Goal: Navigation & Orientation: Find specific page/section

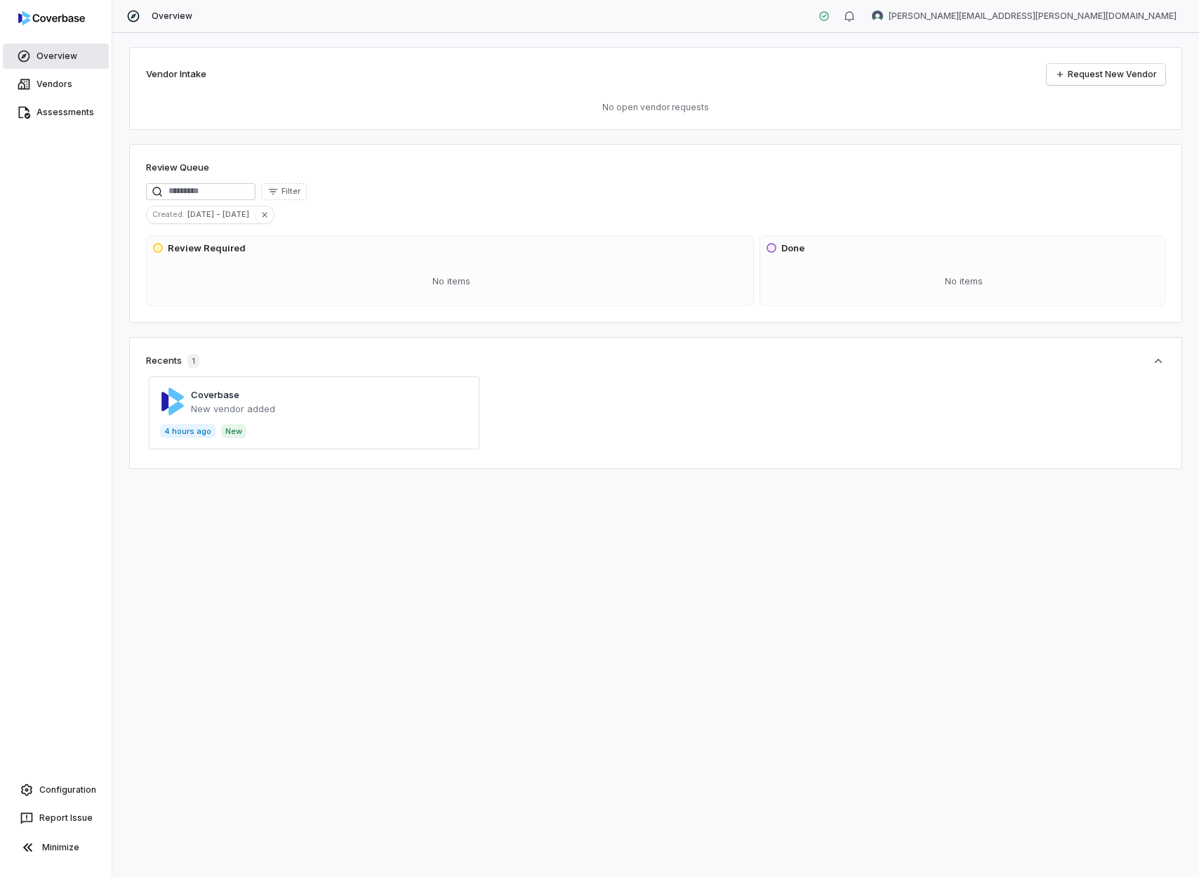
click at [55, 55] on span "Overview" at bounding box center [57, 56] width 41 height 11
click at [51, 74] on link "Vendors" at bounding box center [56, 84] width 106 height 25
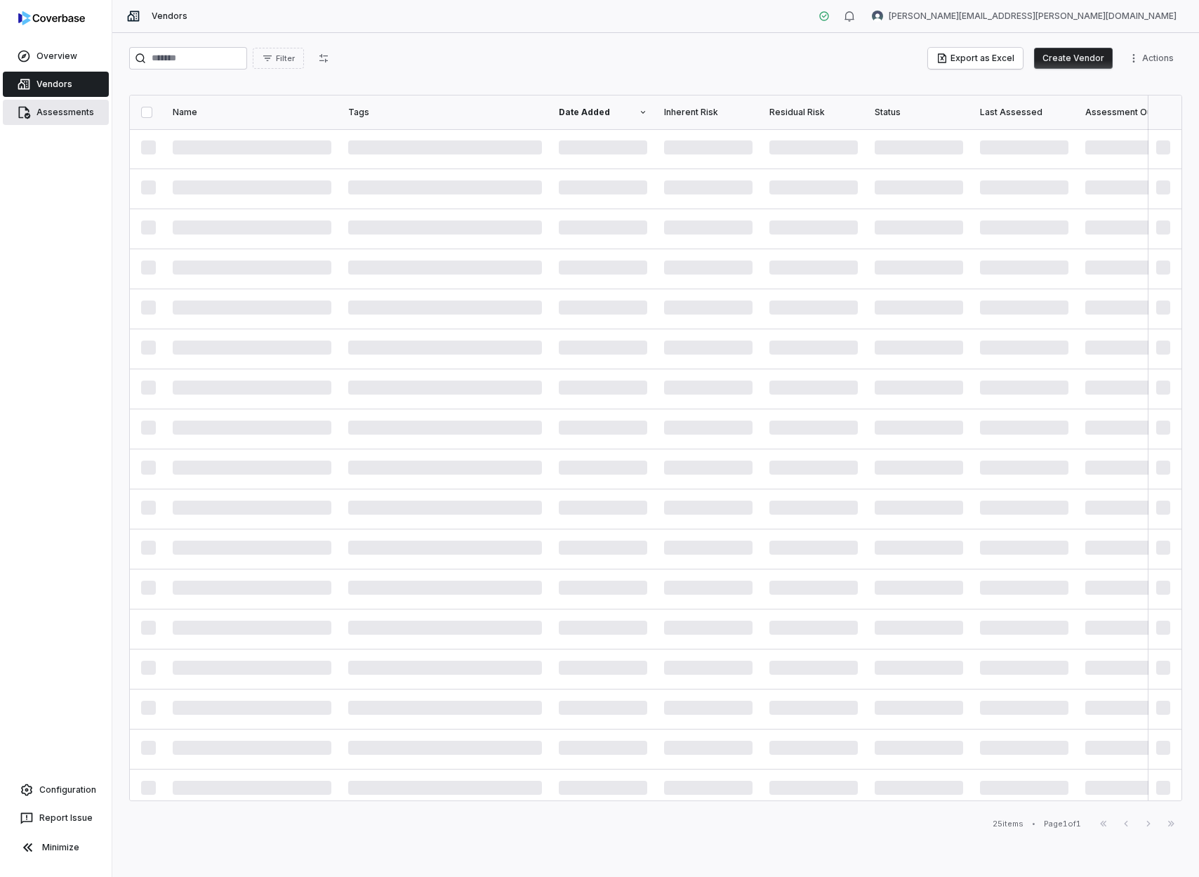
click at [48, 117] on span "Assessments" at bounding box center [66, 112] width 58 height 11
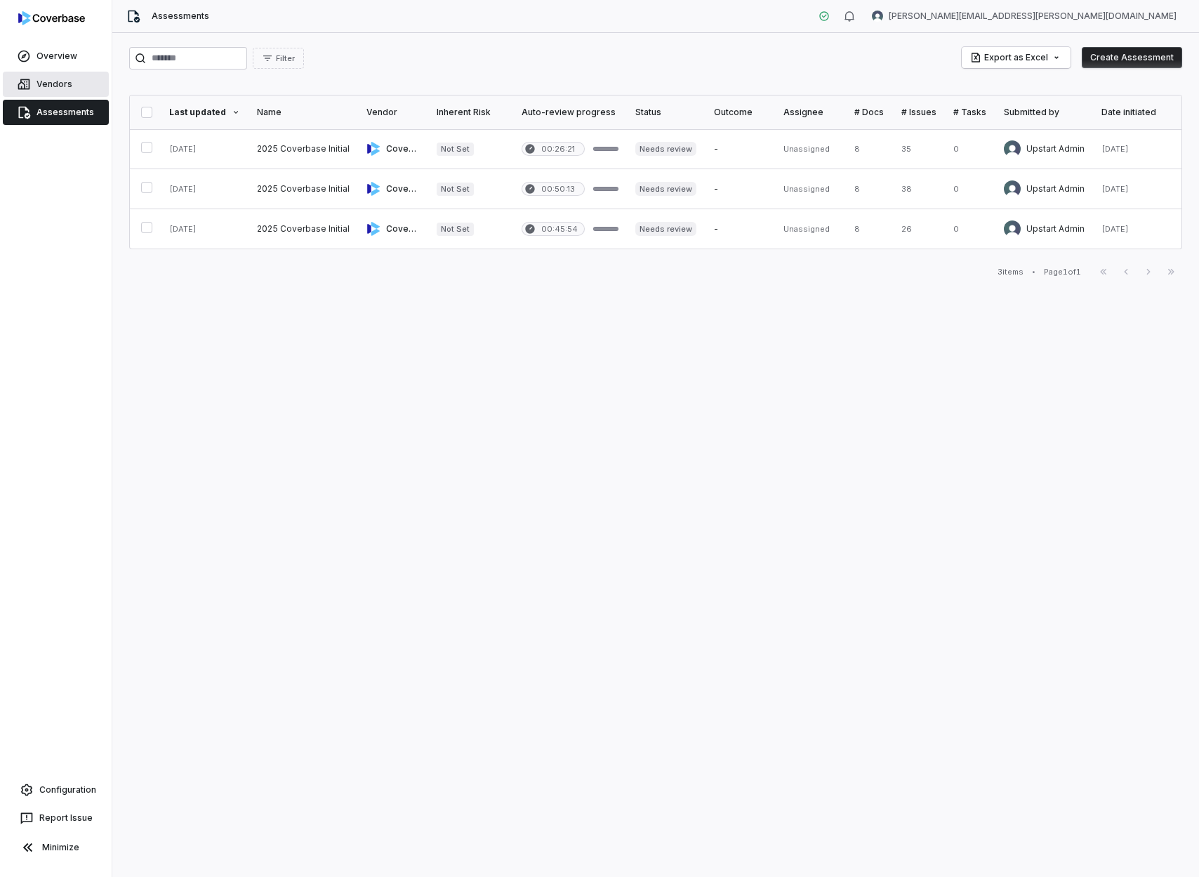
click at [49, 84] on span "Vendors" at bounding box center [55, 84] width 36 height 11
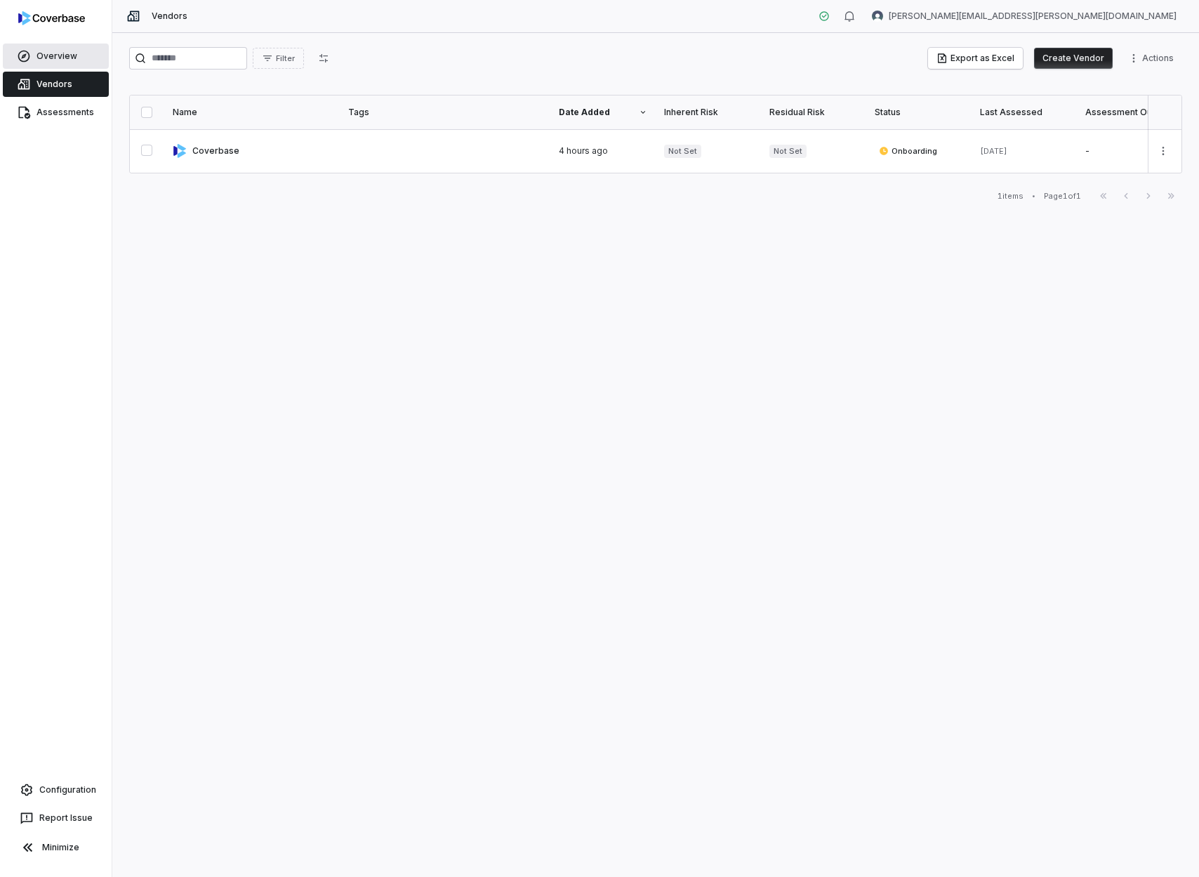
click at [77, 62] on link "Overview" at bounding box center [56, 56] width 106 height 25
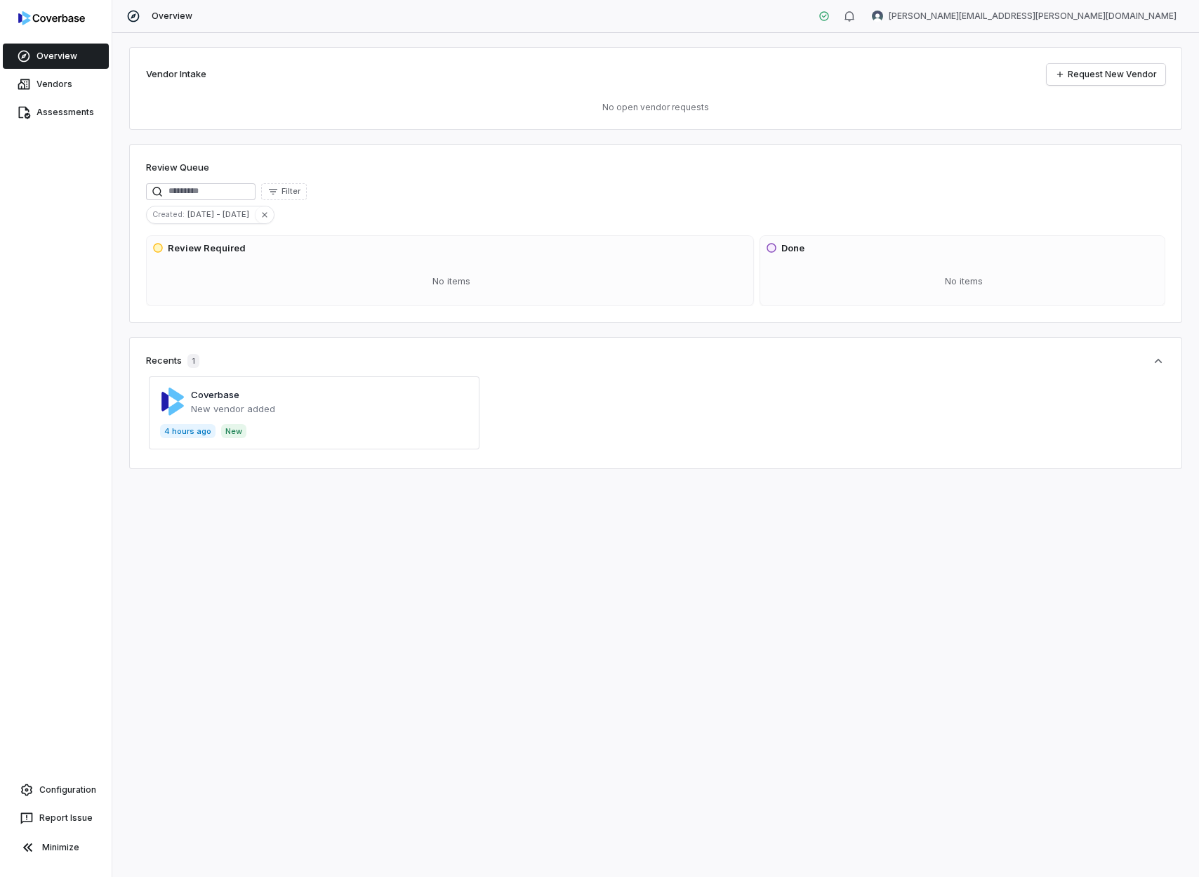
click at [236, 414] on span at bounding box center [314, 412] width 331 height 73
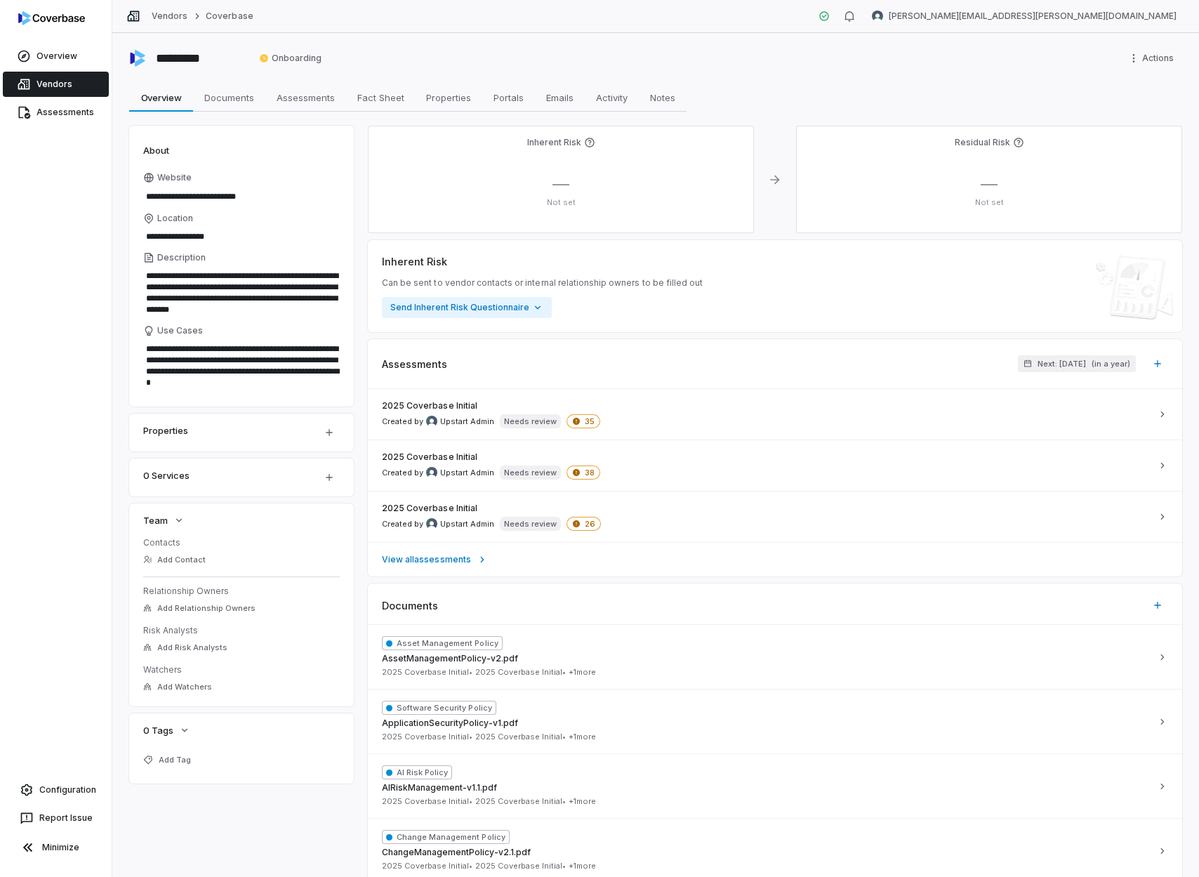
type textarea "*"
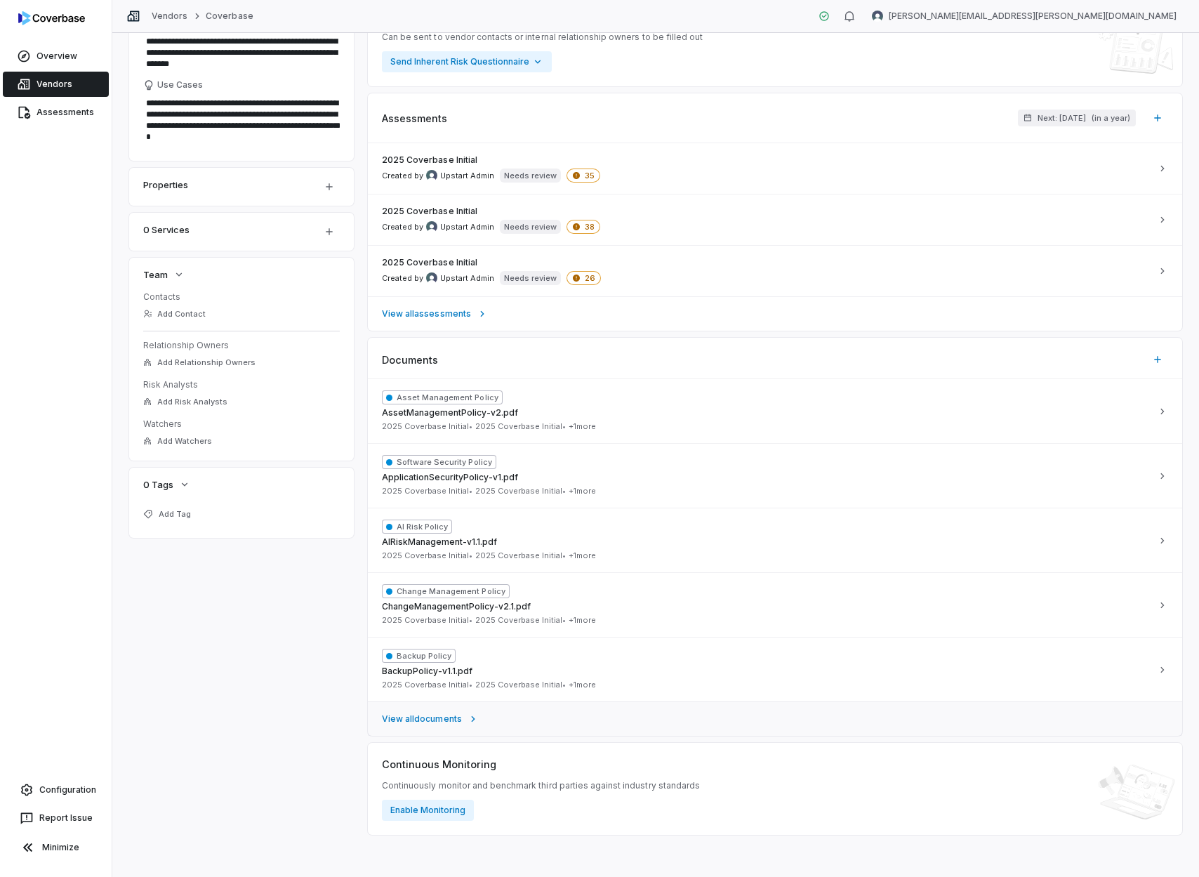
scroll to position [243, 0]
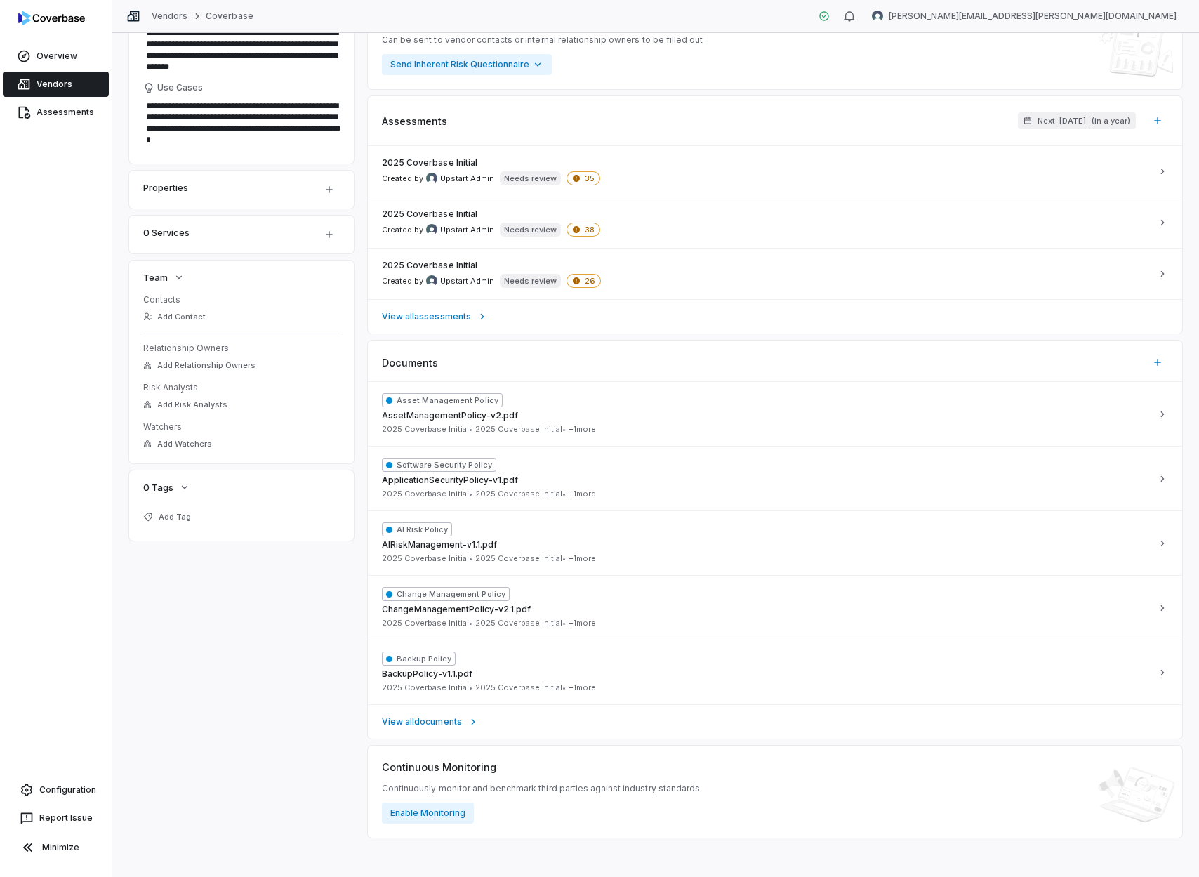
click at [69, 79] on span "Vendors" at bounding box center [55, 84] width 36 height 11
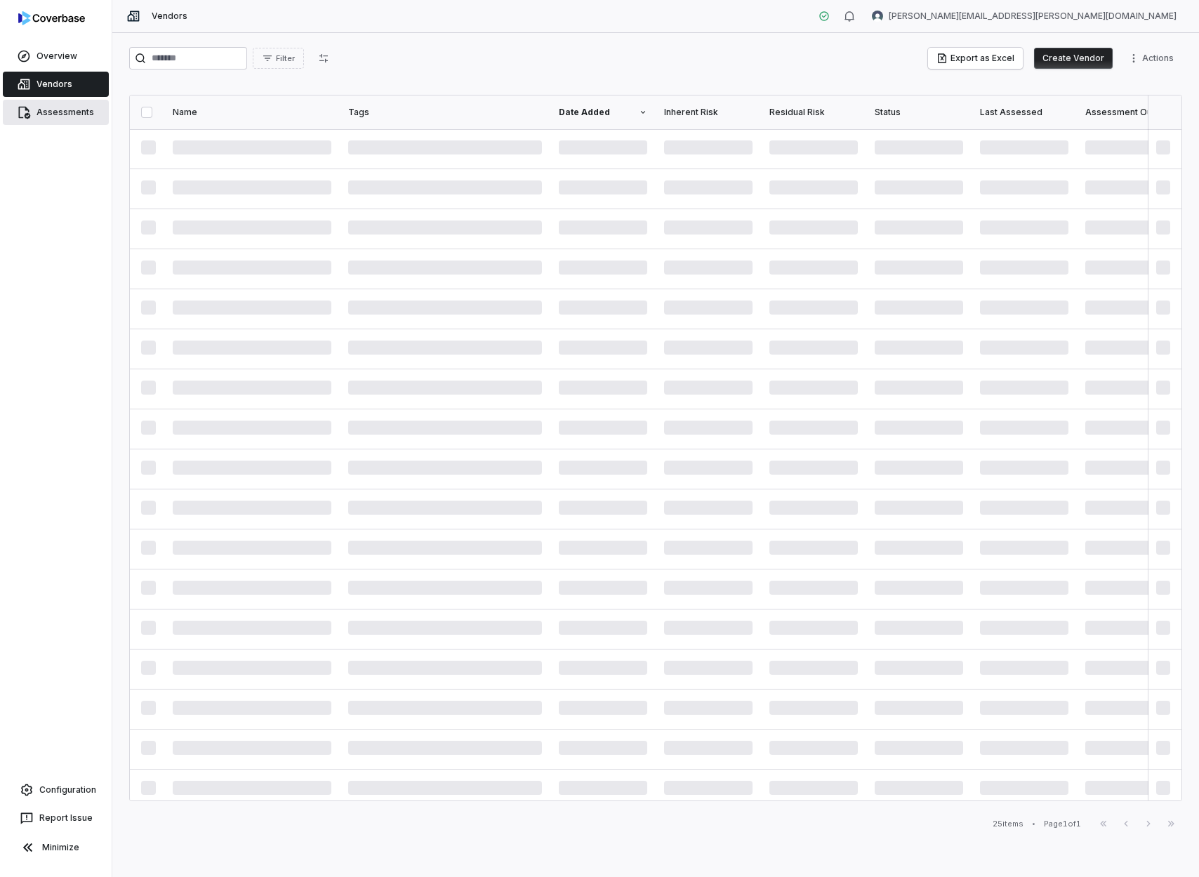
click at [69, 110] on span "Assessments" at bounding box center [66, 112] width 58 height 11
